Goal: Obtain resource: Obtain resource

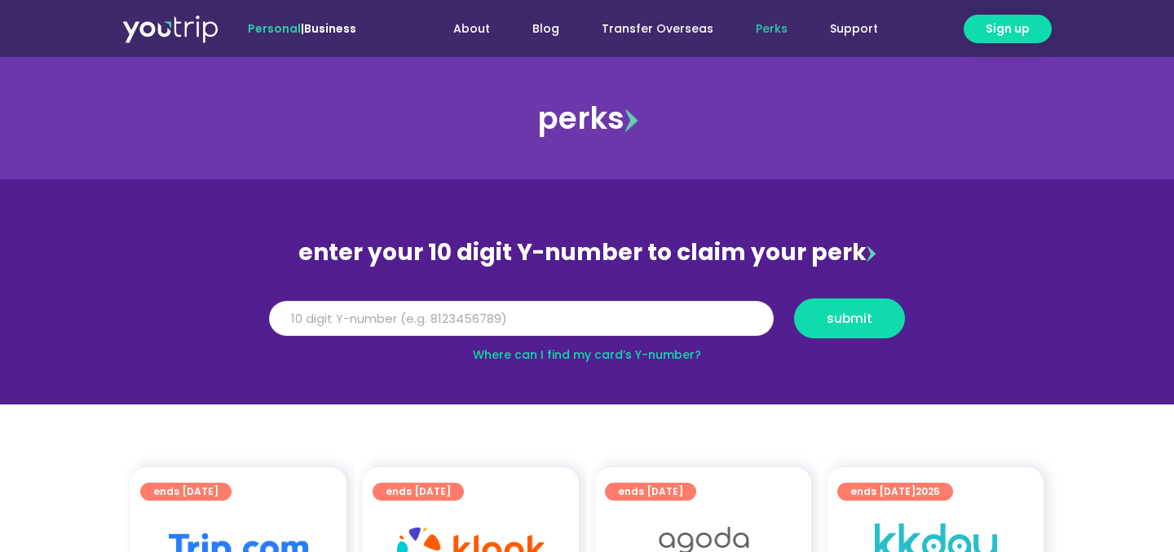
click at [716, 321] on input "Y Number" at bounding box center [521, 319] width 505 height 36
type input "8114320087"
click at [895, 318] on button "submit" at bounding box center [849, 318] width 111 height 40
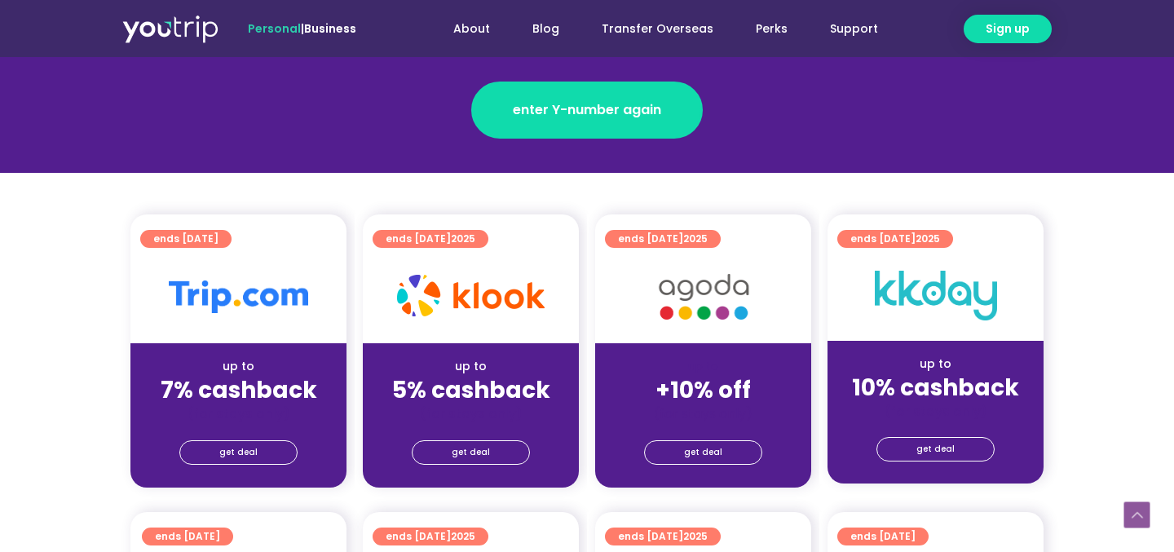
scroll to position [273, 0]
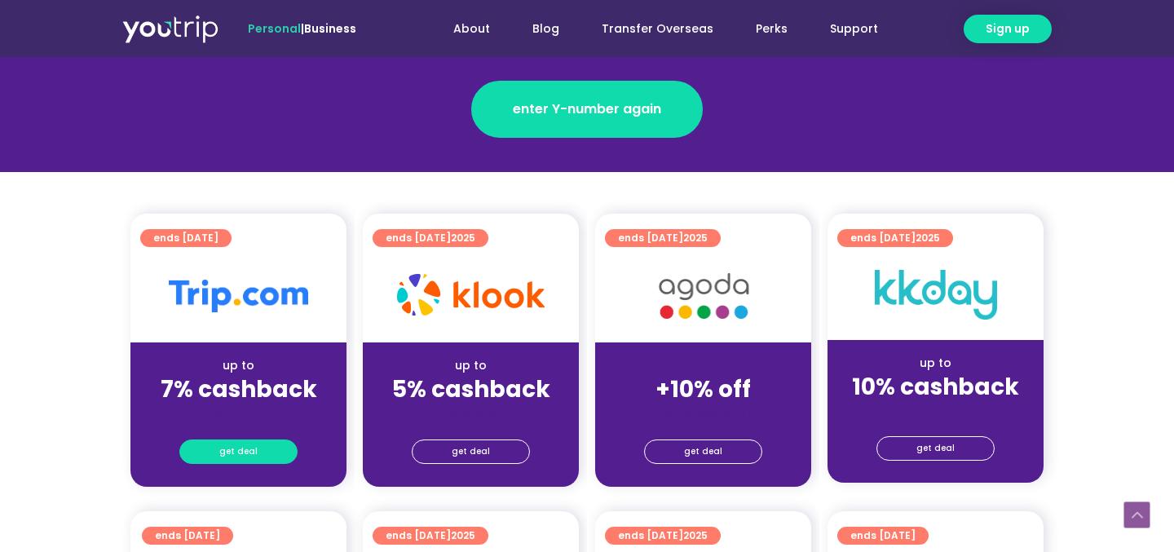
click at [263, 452] on link "get deal" at bounding box center [238, 451] width 118 height 24
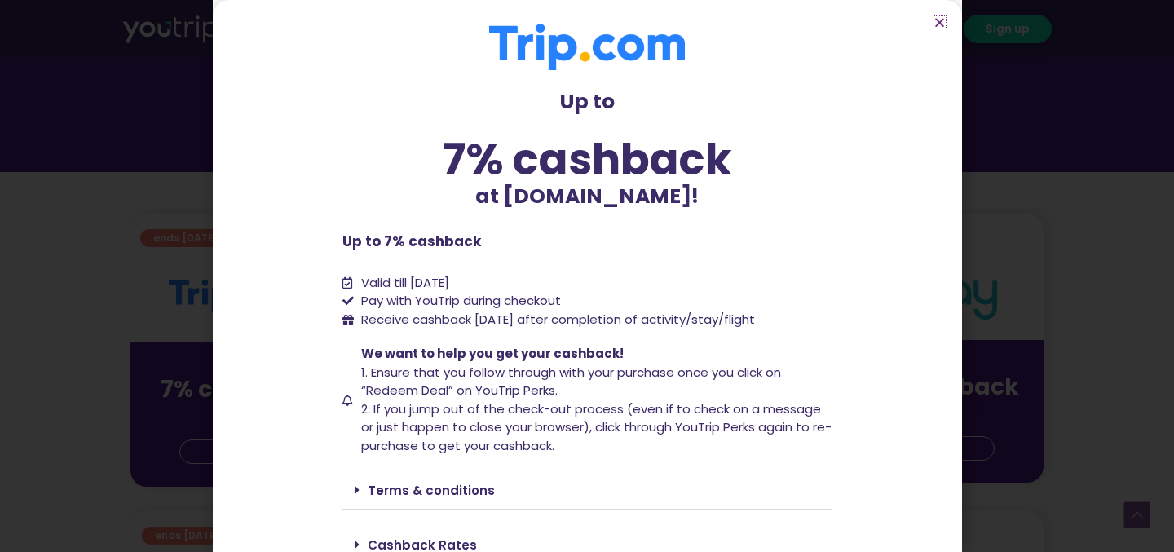
scroll to position [82, 0]
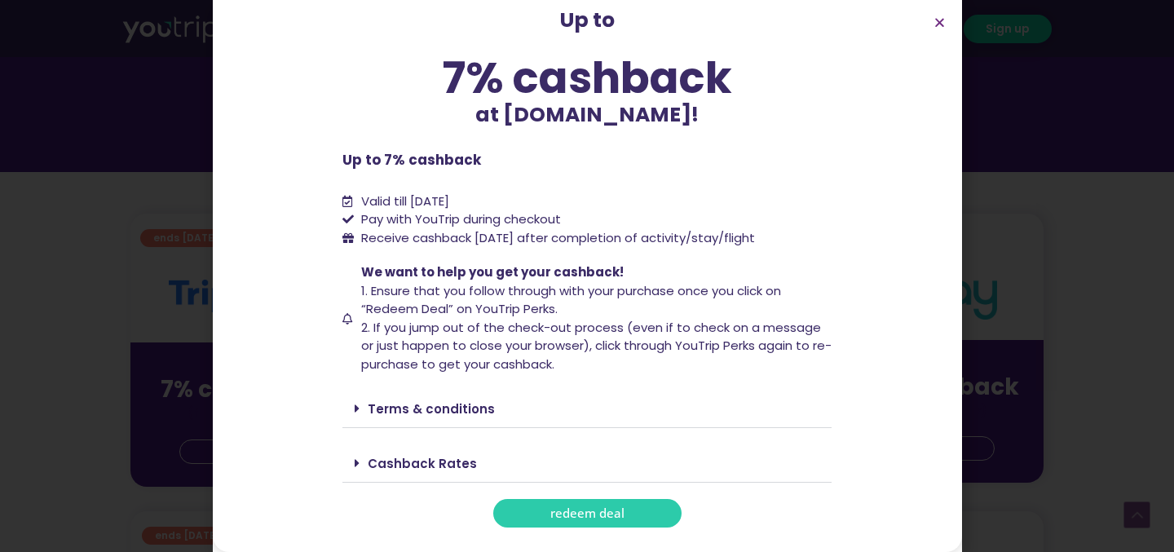
click at [585, 515] on span "redeem deal" at bounding box center [587, 513] width 74 height 12
